Goal: Obtain resource: Obtain resource

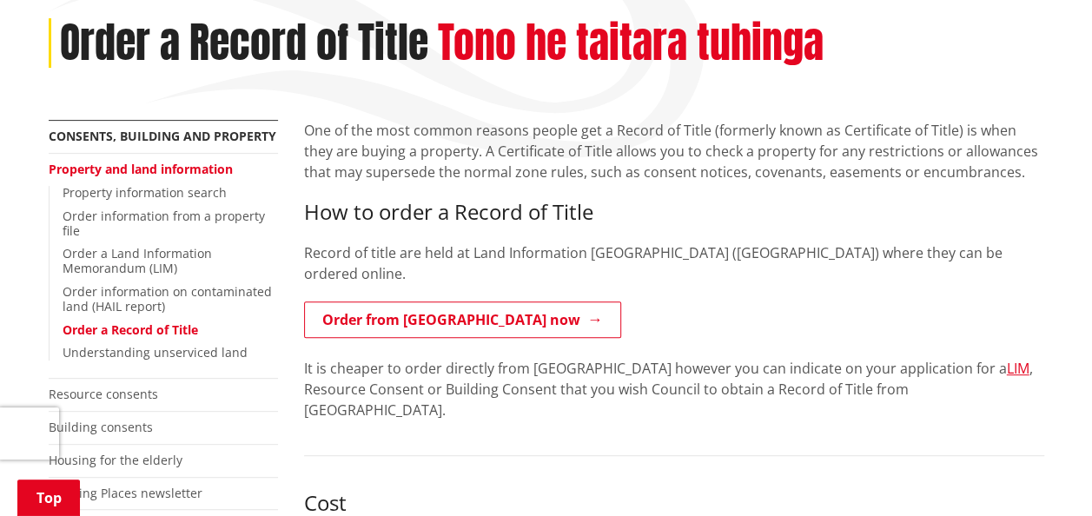
scroll to position [463, 0]
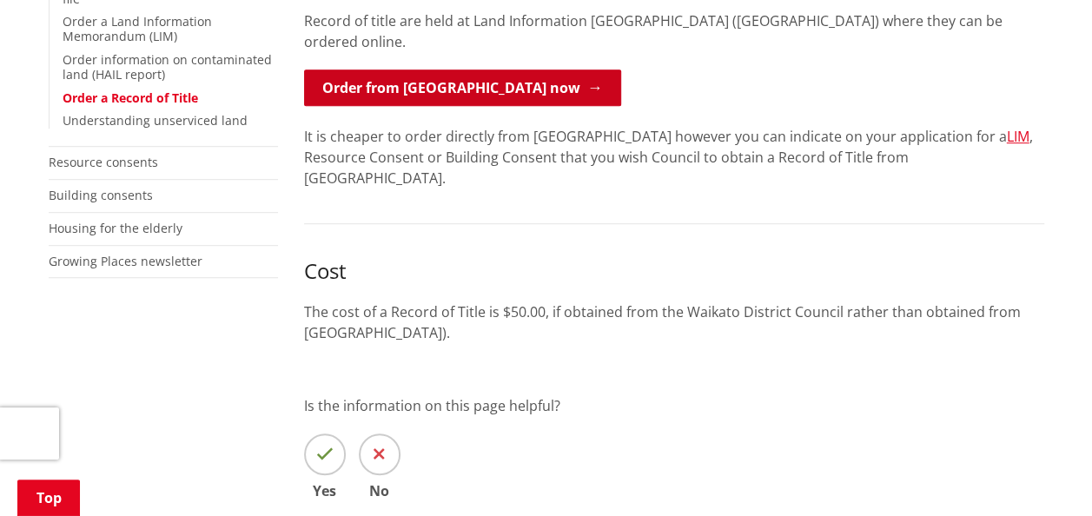
click at [439, 73] on link "Order from [GEOGRAPHIC_DATA] now" at bounding box center [462, 87] width 317 height 36
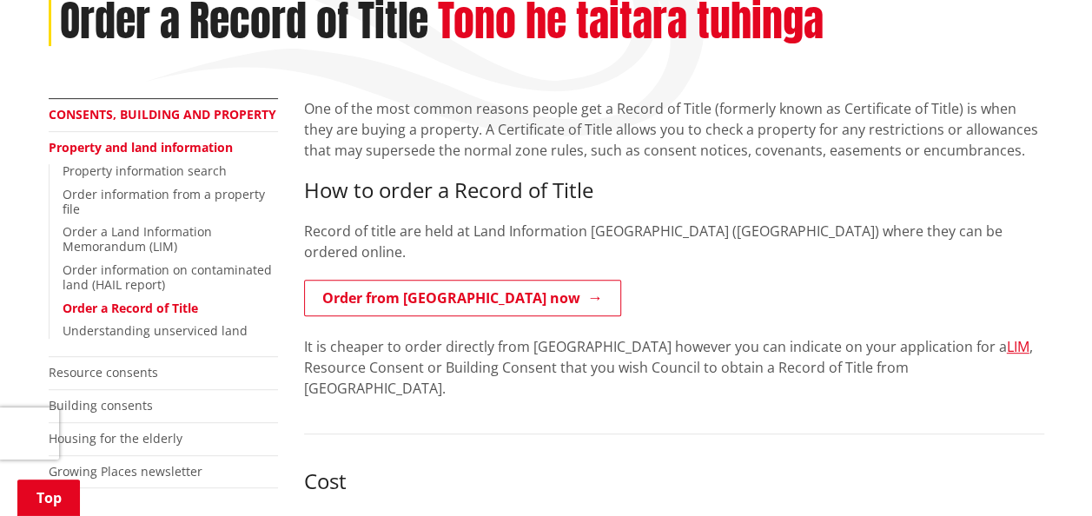
scroll to position [246, 0]
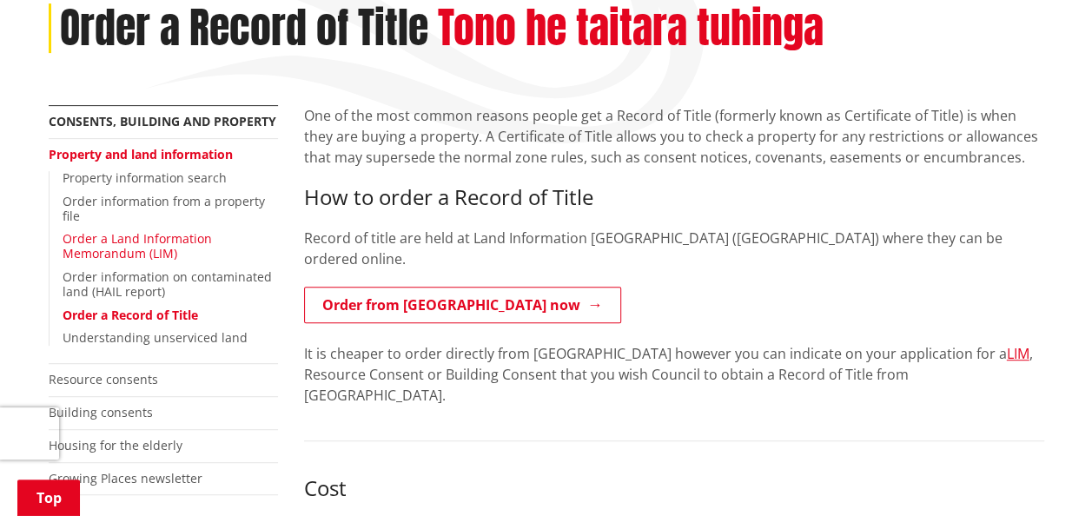
click at [155, 252] on link "Order a Land Information Memorandum (LIM)" at bounding box center [137, 245] width 149 height 31
